Goal: Information Seeking & Learning: Learn about a topic

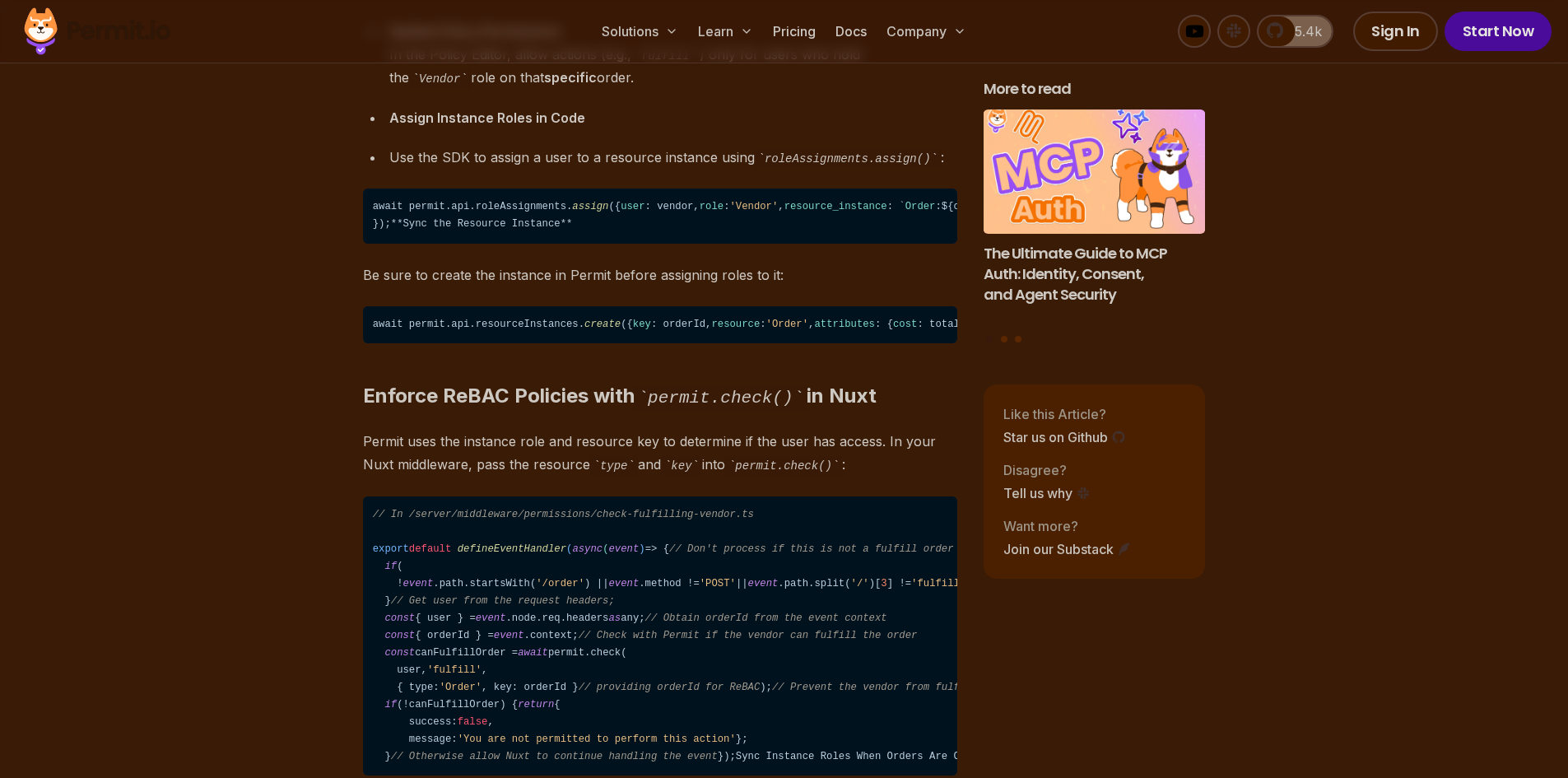
scroll to position [14484, 0]
